Goal: Task Accomplishment & Management: Manage account settings

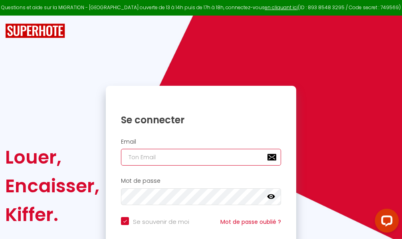
click at [189, 156] on input "email" at bounding box center [201, 157] width 160 height 17
type input "m"
checkbox input "true"
type input "ma"
checkbox input "true"
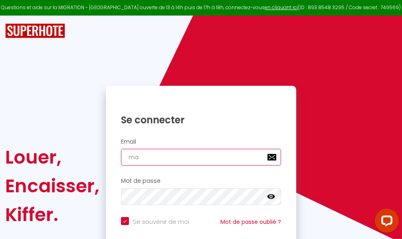
type input "mar"
checkbox input "true"
type input "marc"
checkbox input "true"
type input "marcd"
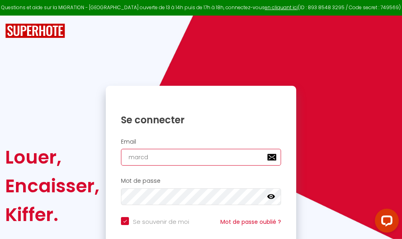
checkbox input "true"
type input "marcdp"
checkbox input "true"
type input "marcdpo"
checkbox input "true"
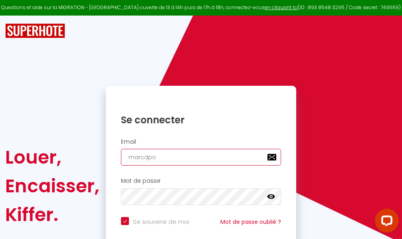
type input "marcdpoz"
checkbox input "true"
type input "marcdpoz."
checkbox input "true"
type input "marcdpoz.l"
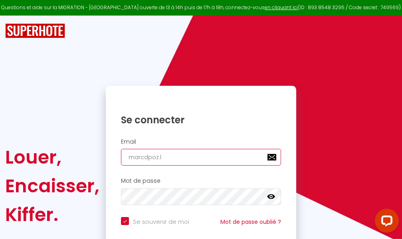
checkbox input "true"
type input "marcdpoz.lo"
checkbox input "true"
type input "marcdpoz.loc"
checkbox input "true"
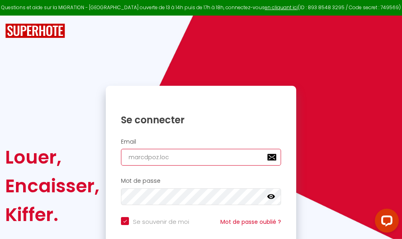
type input "marcdpoz.loca"
checkbox input "true"
type input "marcdpoz.locat"
checkbox input "true"
type input "marcdpoz.locati"
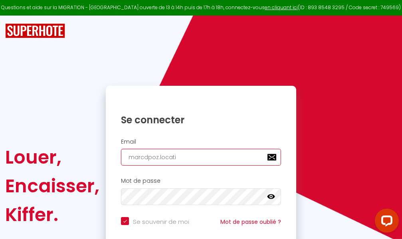
checkbox input "true"
type input "marcdpoz.locatio"
checkbox input "true"
type input "marcdpoz.location"
checkbox input "true"
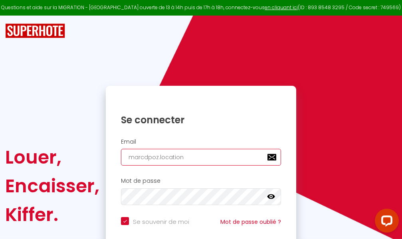
type input "marcdpoz.location@"
checkbox input "true"
type input "marcdpoz.location@g"
checkbox input "true"
type input "marcdpoz.location@gm"
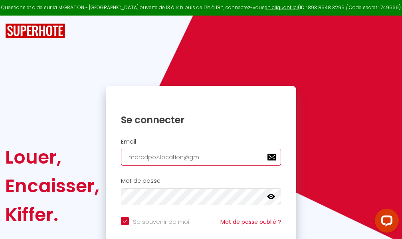
checkbox input "true"
type input "marcdpoz.location@gma"
checkbox input "true"
type input "marcdpoz.location@gmai"
checkbox input "true"
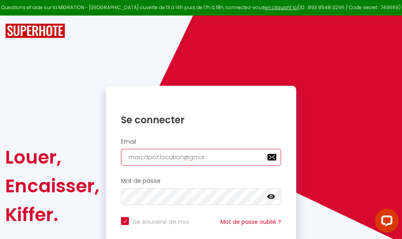
type input "[EMAIL_ADDRESS]"
checkbox input "true"
type input "[EMAIL_ADDRESS]."
checkbox input "true"
type input "marcdpoz.location@gmail.c"
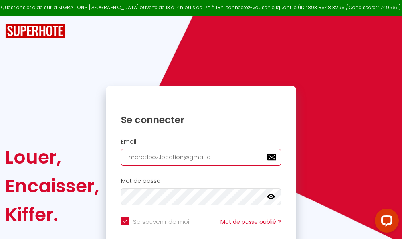
checkbox input "true"
type input "[EMAIL_ADDRESS][DOMAIN_NAME]"
checkbox input "true"
type input "[EMAIL_ADDRESS][DOMAIN_NAME]"
checkbox input "true"
